Goal: Task Accomplishment & Management: Use online tool/utility

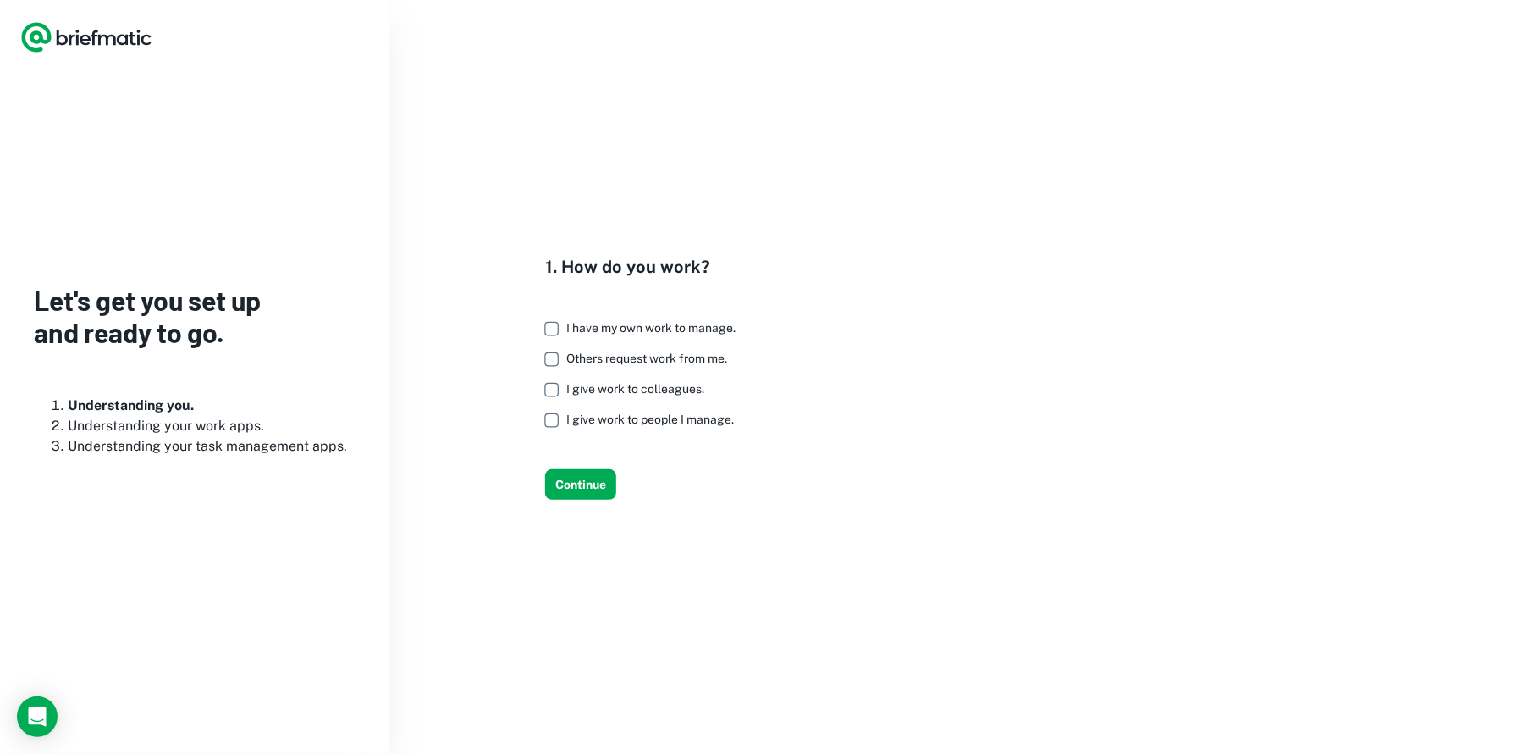
click at [667, 335] on label "I have my own work to manage." at bounding box center [636, 328] width 200 height 30
click at [576, 487] on button "Continue" at bounding box center [580, 484] width 71 height 30
click at [580, 484] on button "Continue" at bounding box center [580, 484] width 71 height 30
click at [597, 480] on button "Continue" at bounding box center [580, 484] width 71 height 30
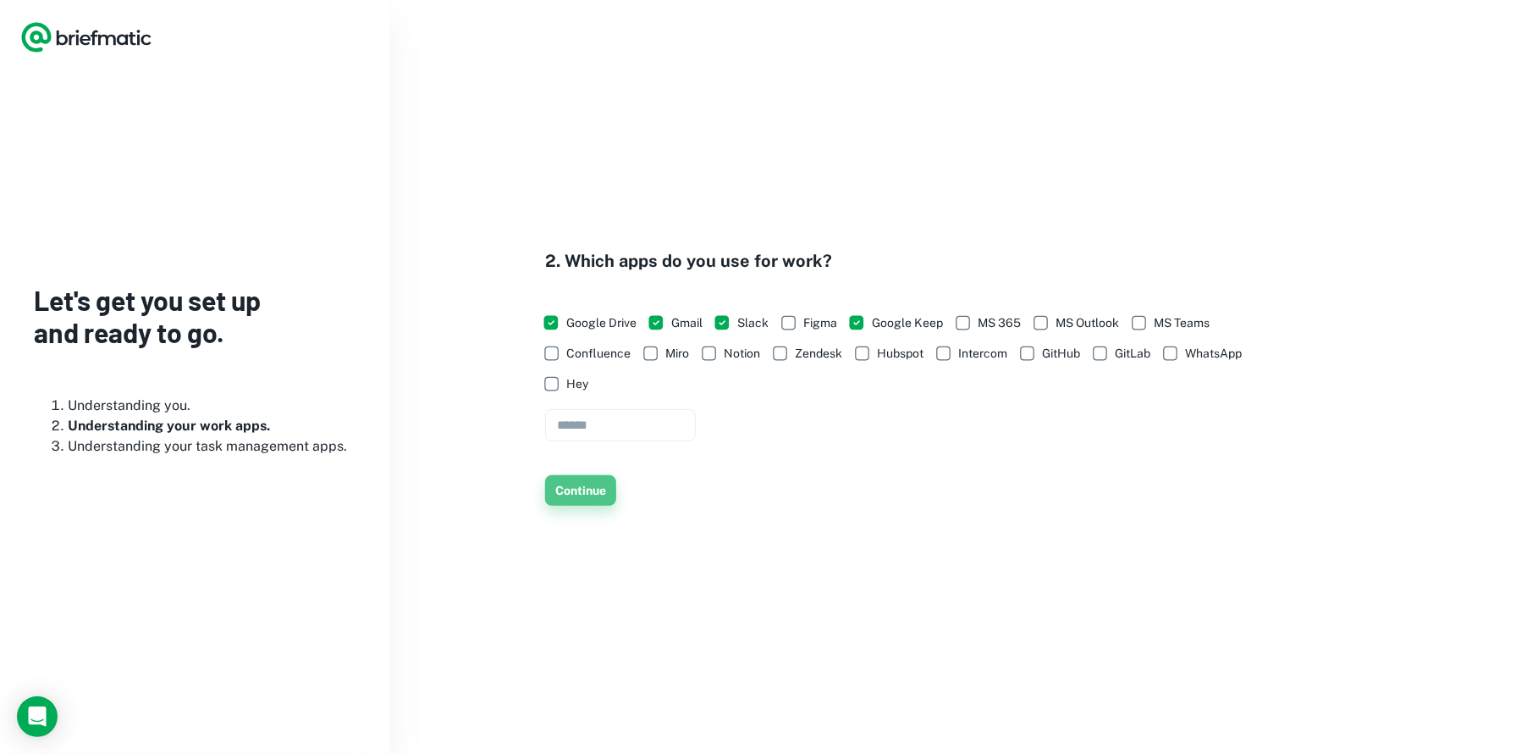
click at [597, 493] on button "Continue" at bounding box center [580, 490] width 71 height 30
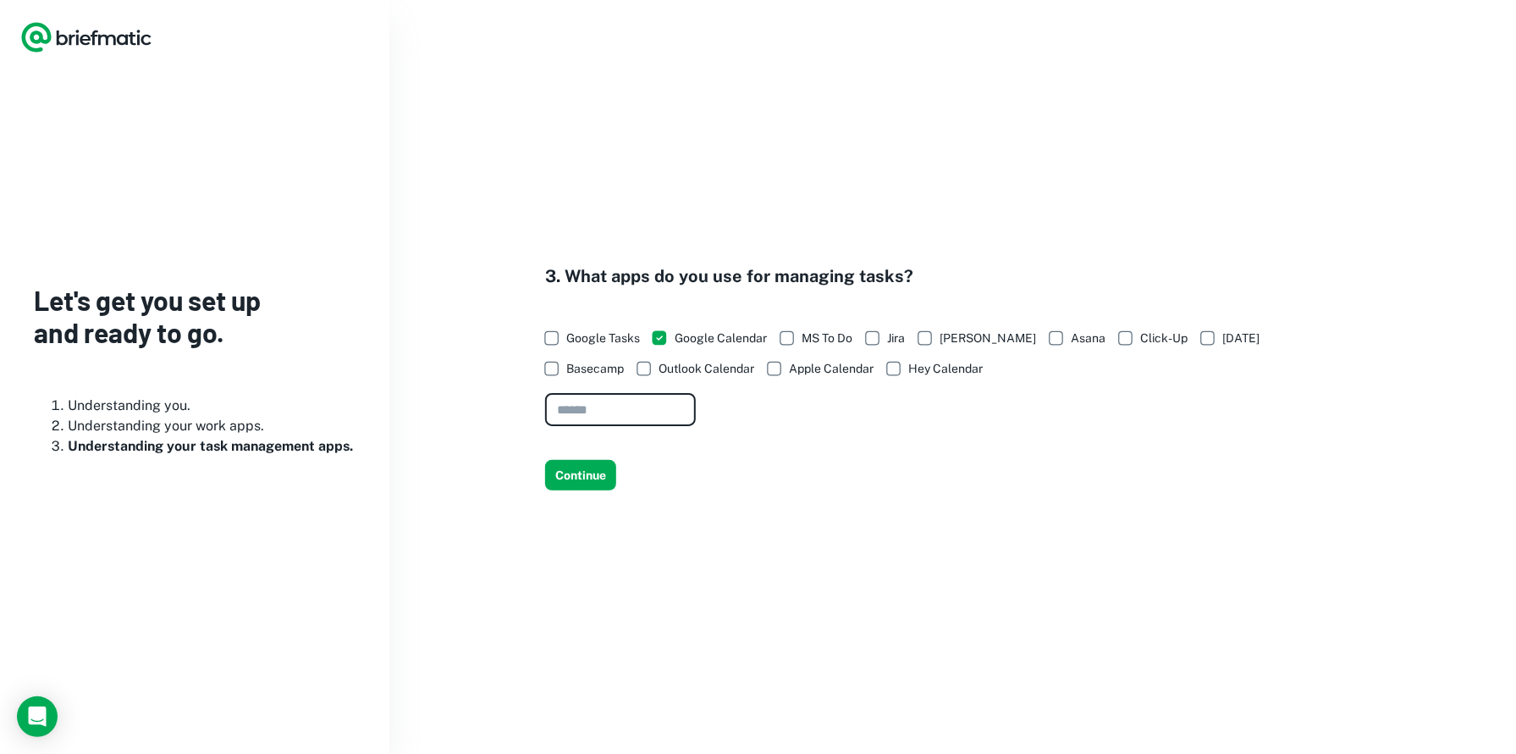
click at [668, 420] on input "text" at bounding box center [620, 410] width 151 height 33
type input "**********"
click at [569, 482] on button "Continue" at bounding box center [580, 475] width 71 height 30
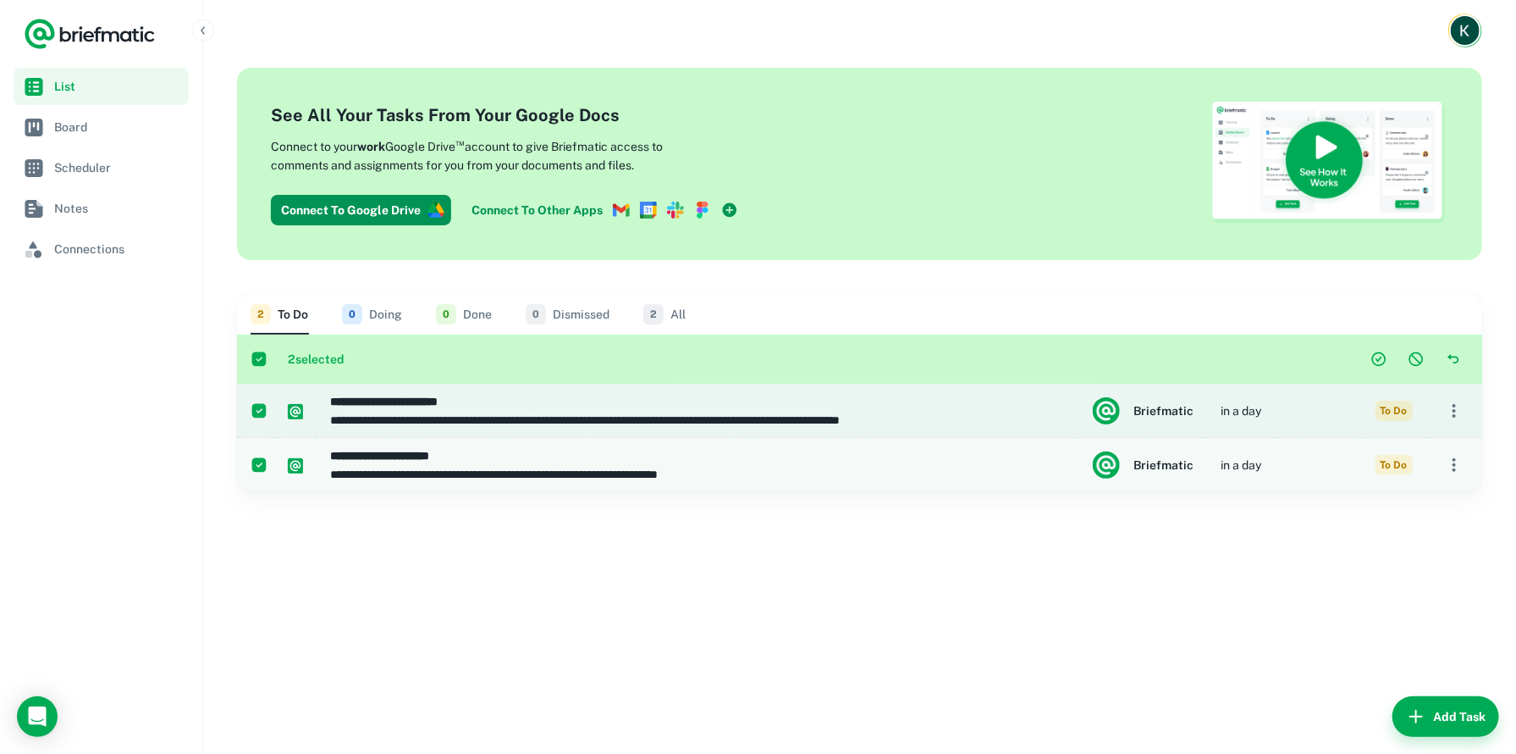
click at [597, 405] on h6 "**********" at bounding box center [692, 401] width 724 height 19
type input "**********"
type textarea "**********"
type input "**********"
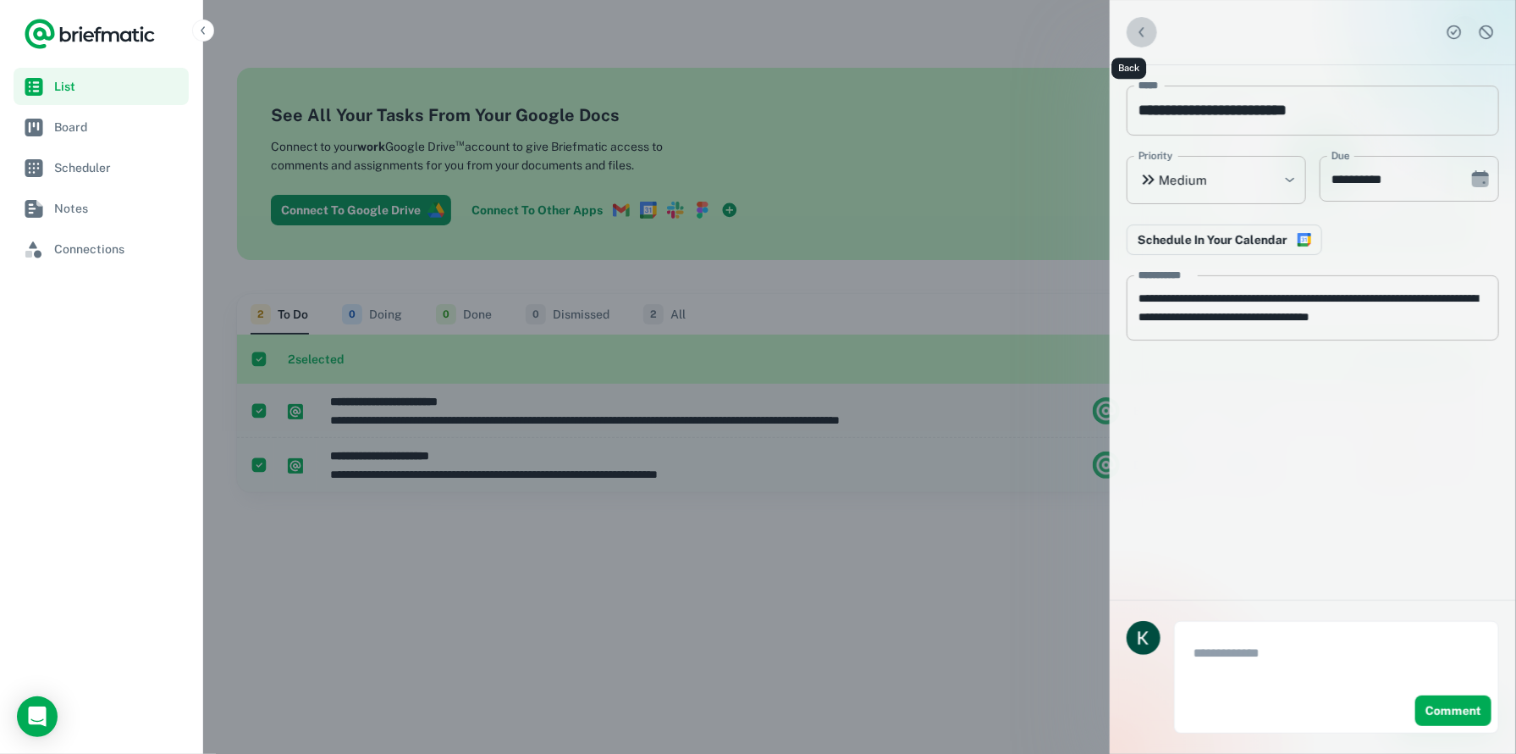
click at [1134, 31] on icon "Back" at bounding box center [1142, 32] width 17 height 17
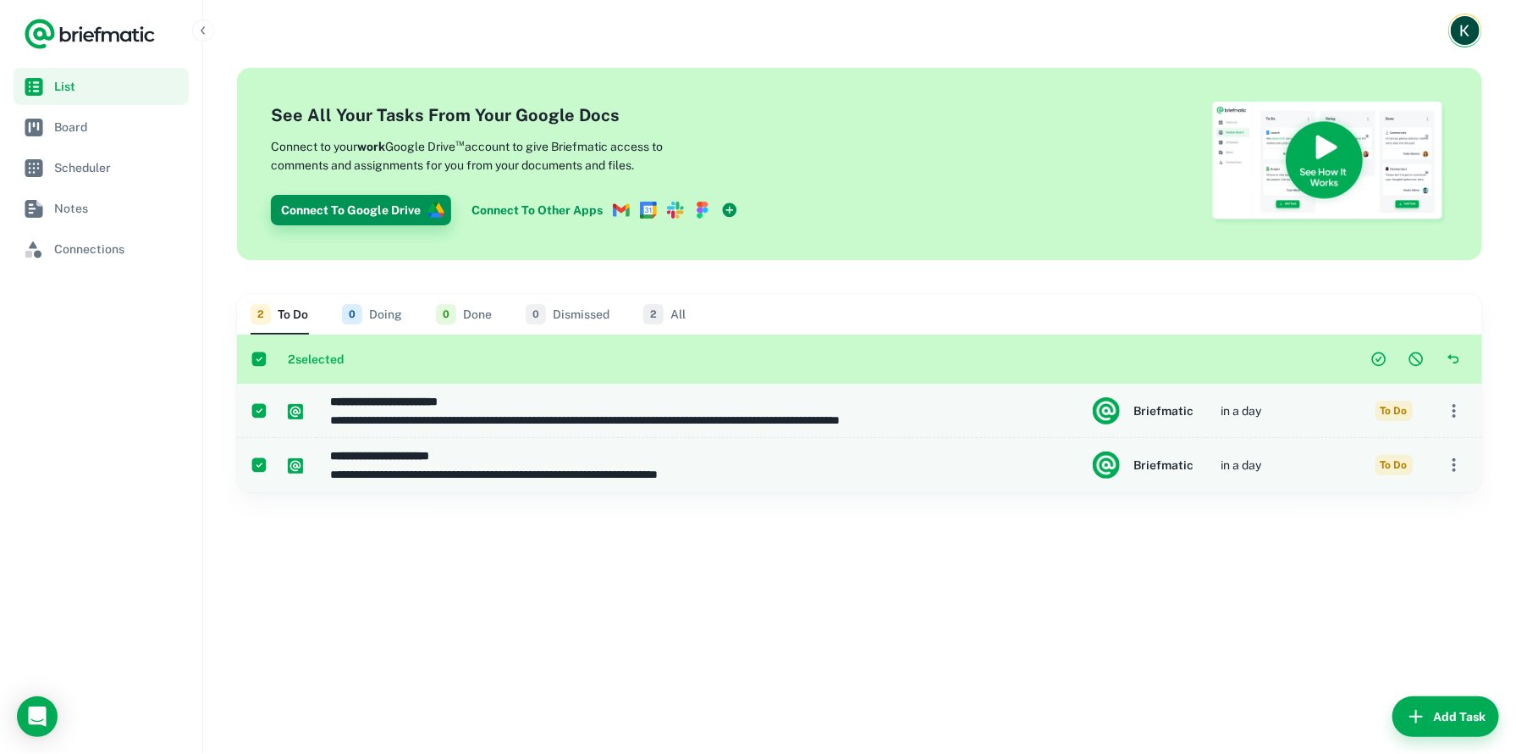
click at [406, 209] on button "Connect To Google Drive" at bounding box center [361, 210] width 180 height 30
click at [837, 317] on div "2 To Do 0 Doing 0 Done 0 Dismissed 2 All" at bounding box center [860, 314] width 1218 height 41
click at [563, 210] on div at bounding box center [508, 163] width 474 height 123
click at [97, 127] on span "Board" at bounding box center [118, 127] width 128 height 19
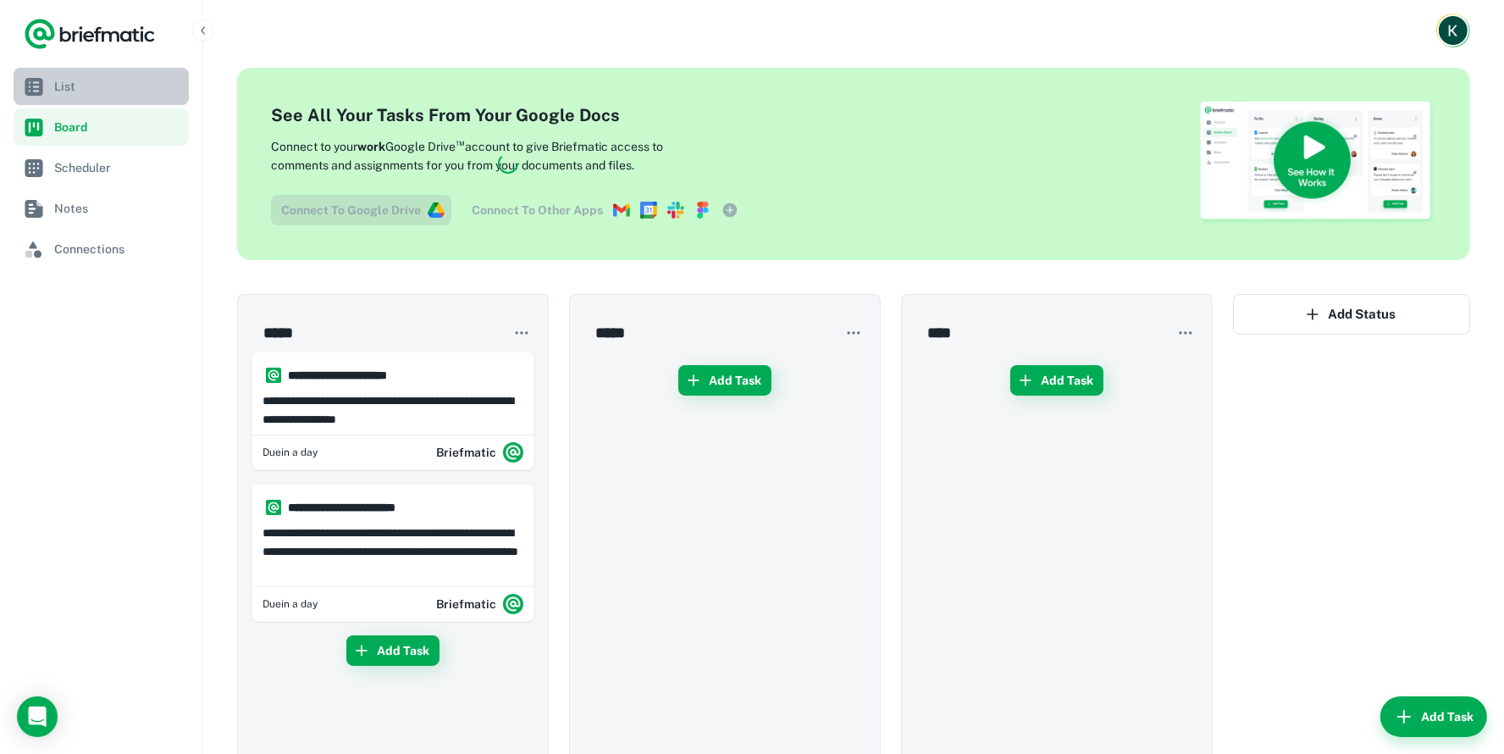
click at [97, 94] on span "List" at bounding box center [118, 86] width 128 height 19
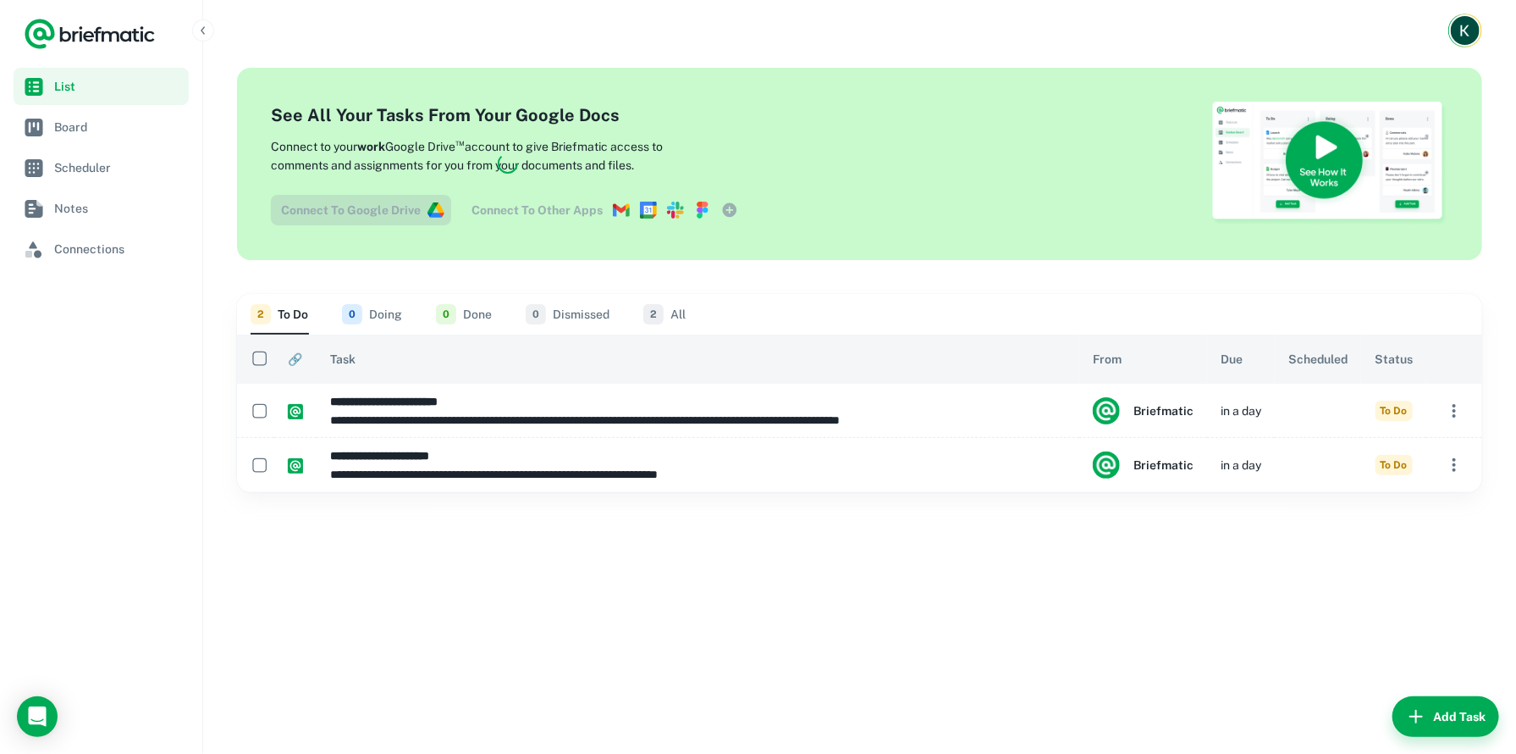
click at [589, 217] on div at bounding box center [508, 163] width 474 height 123
click at [627, 220] on div at bounding box center [508, 163] width 474 height 123
click at [656, 208] on div at bounding box center [508, 163] width 474 height 123
click at [945, 120] on div "See All Your Tasks From Your Google Docs Connect to your work Google Drive ™ ac…" at bounding box center [859, 164] width 1245 height 192
click at [204, 36] on icon "button" at bounding box center [203, 31] width 14 height 14
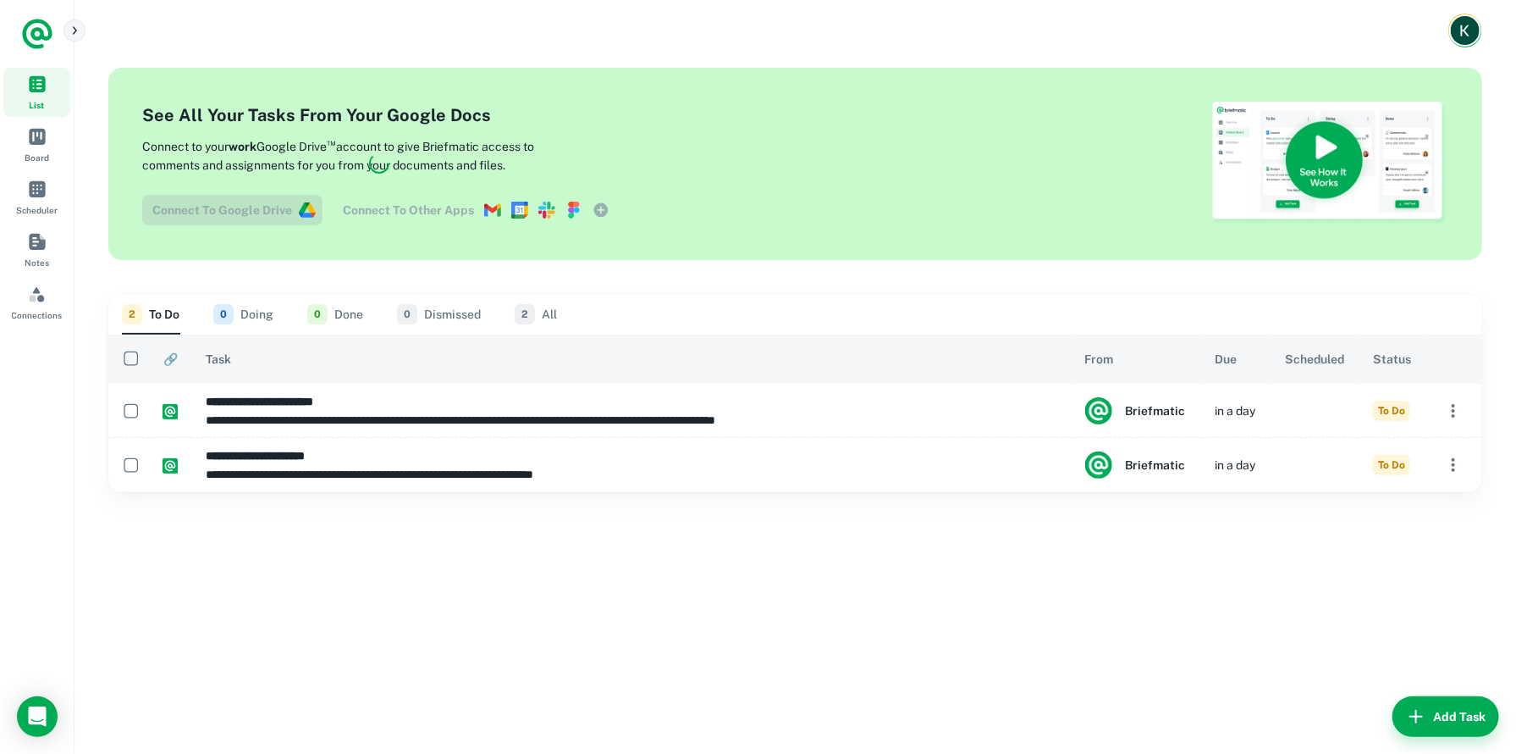
click at [74, 33] on icon "button" at bounding box center [75, 30] width 4 height 8
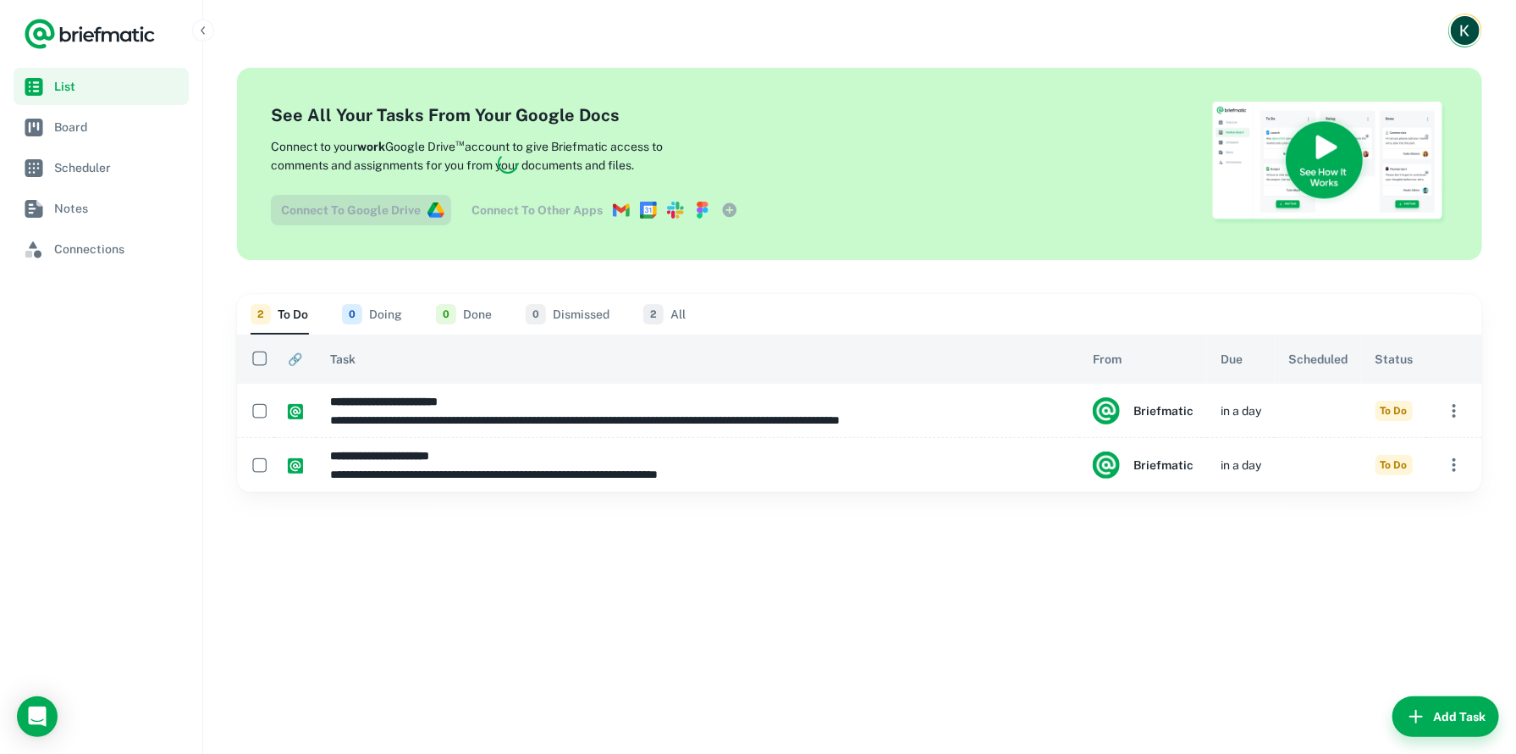
click at [587, 130] on div at bounding box center [508, 163] width 474 height 123
click at [413, 214] on div at bounding box center [508, 163] width 474 height 123
click at [477, 196] on div at bounding box center [508, 163] width 474 height 123
drag, startPoint x: 629, startPoint y: 179, endPoint x: 547, endPoint y: 186, distance: 82.4
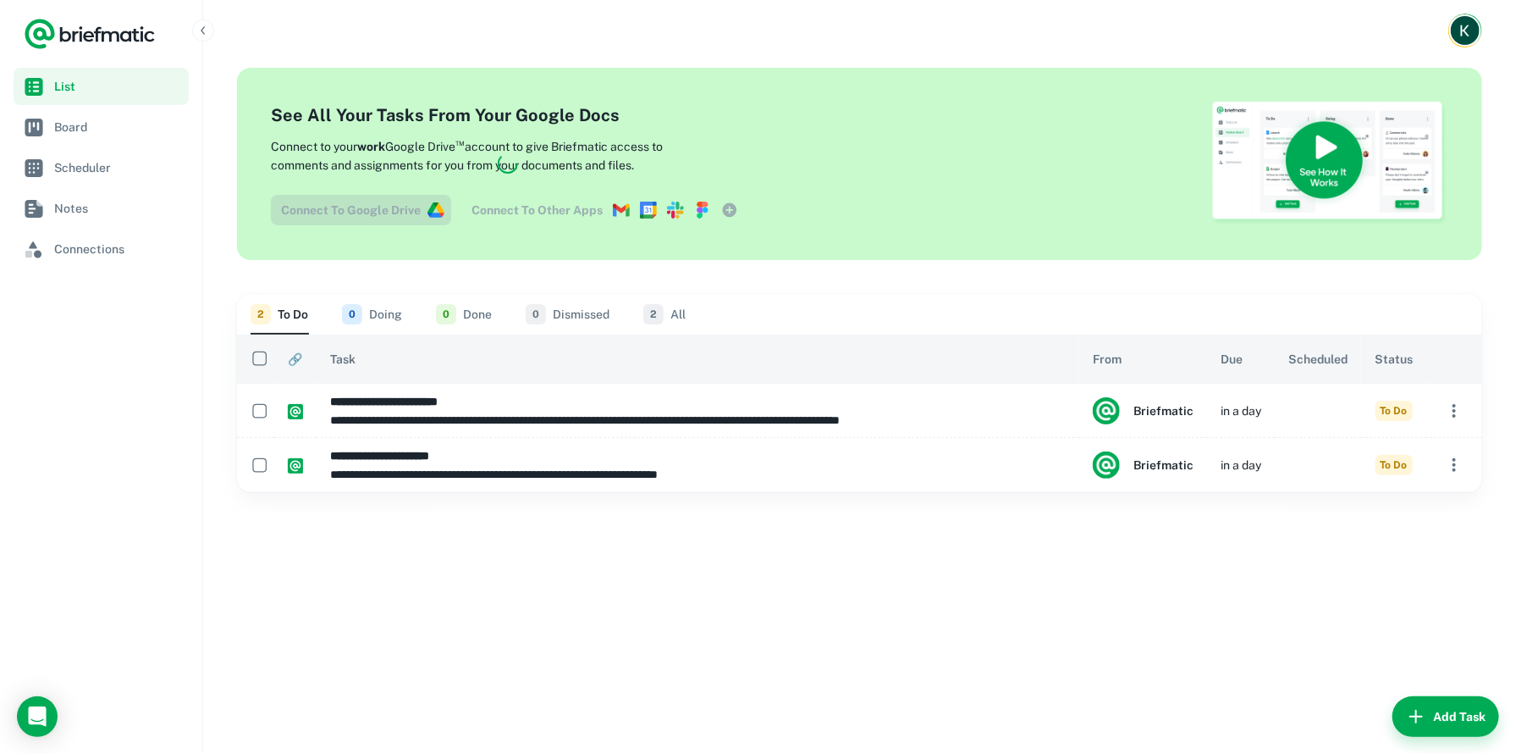
click at [547, 186] on div at bounding box center [508, 163] width 474 height 123
